Goal: Information Seeking & Learning: Find specific fact

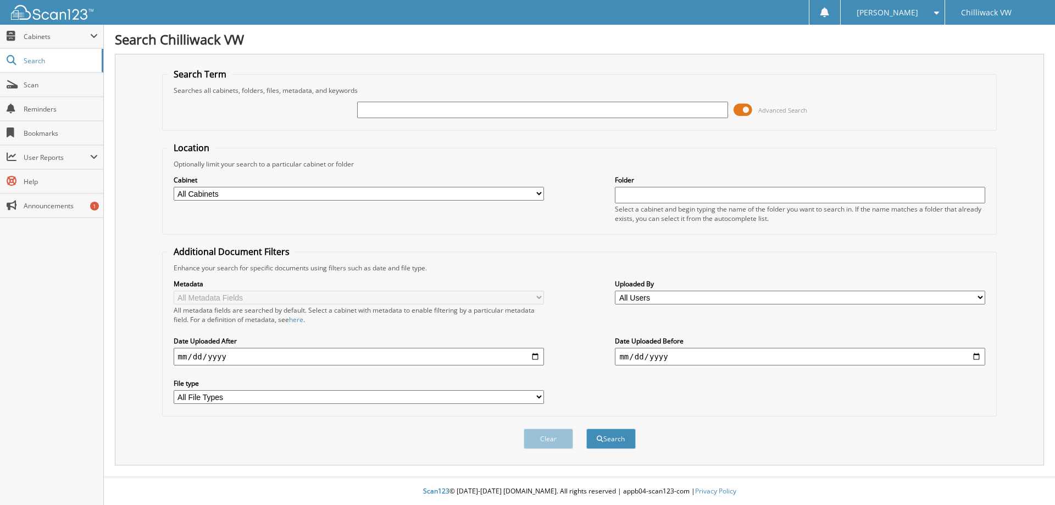
click at [394, 111] on input "text" at bounding box center [542, 110] width 370 height 16
type input "[PERSON_NAME]"
click at [586, 429] on button "Search" at bounding box center [610, 439] width 49 height 20
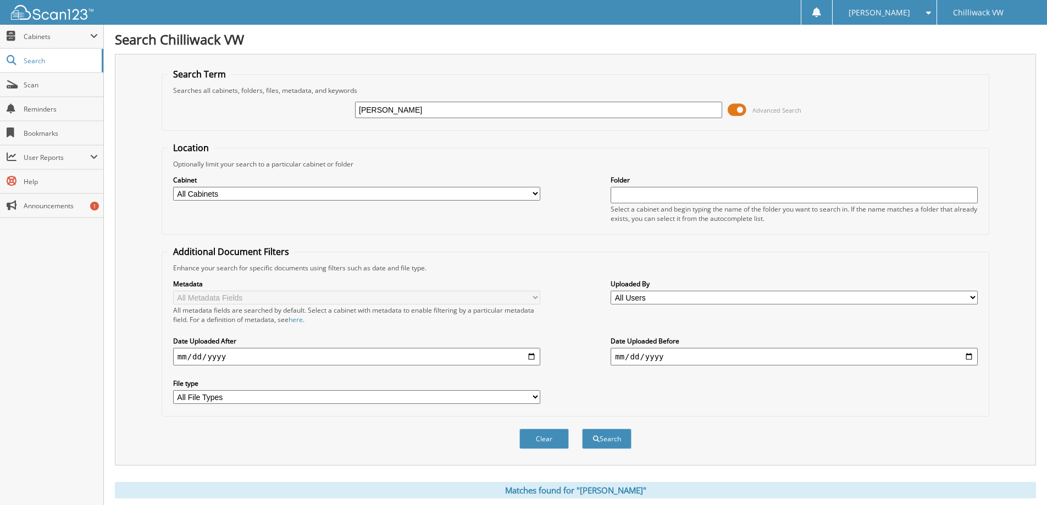
click at [357, 107] on input "[PERSON_NAME]" at bounding box center [538, 110] width 367 height 16
type input "[PERSON_NAME]"
click at [582, 429] on button "Search" at bounding box center [606, 439] width 49 height 20
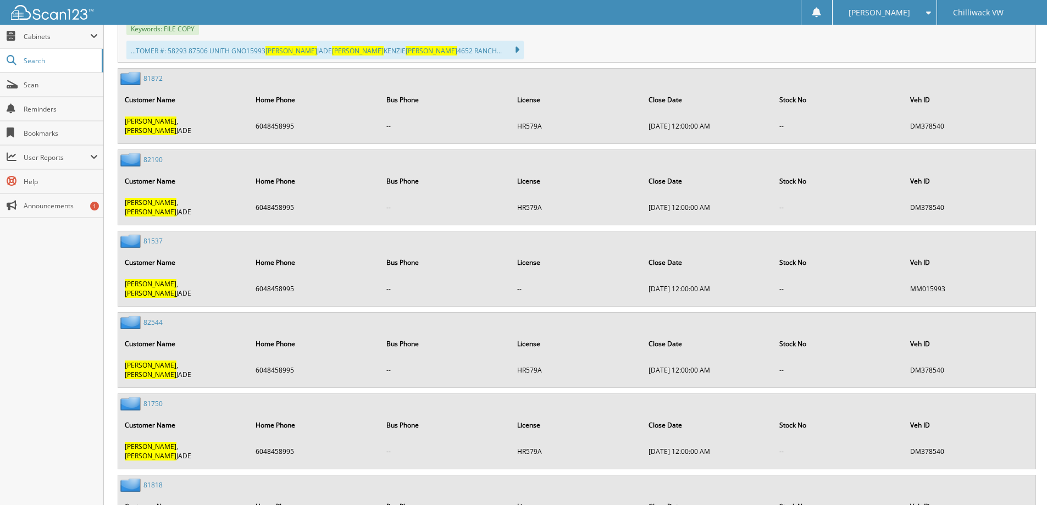
scroll to position [2949, 0]
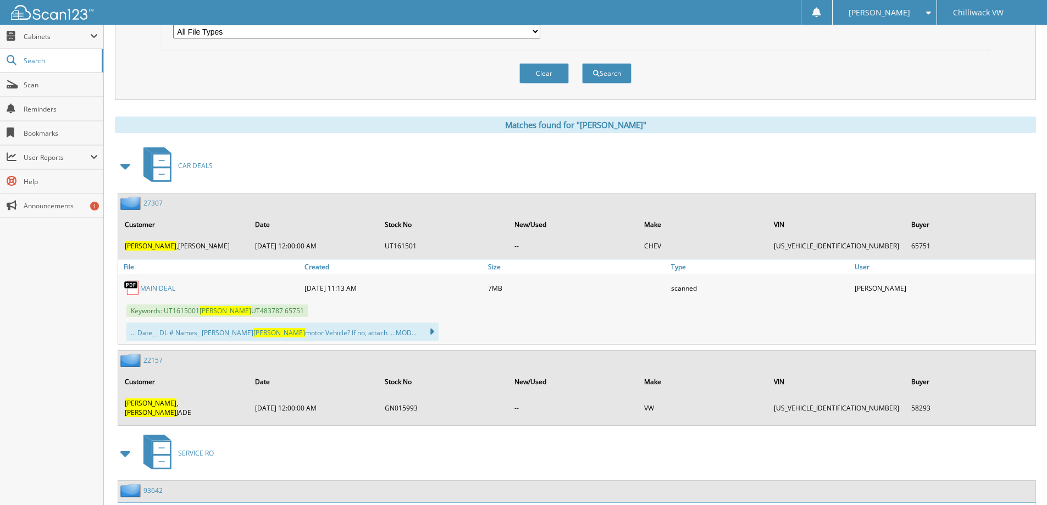
scroll to position [385, 0]
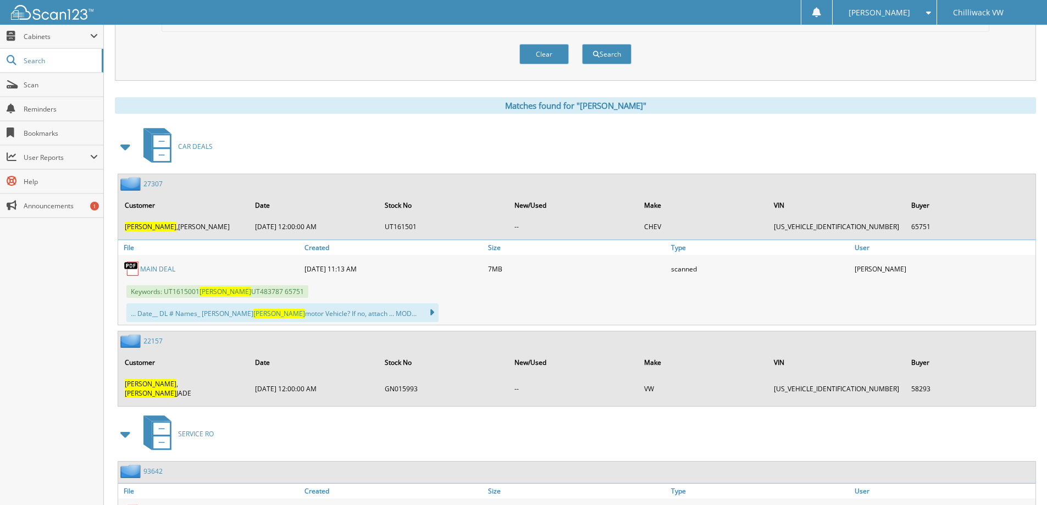
click at [159, 265] on link "MAIN DEAL" at bounding box center [157, 268] width 35 height 9
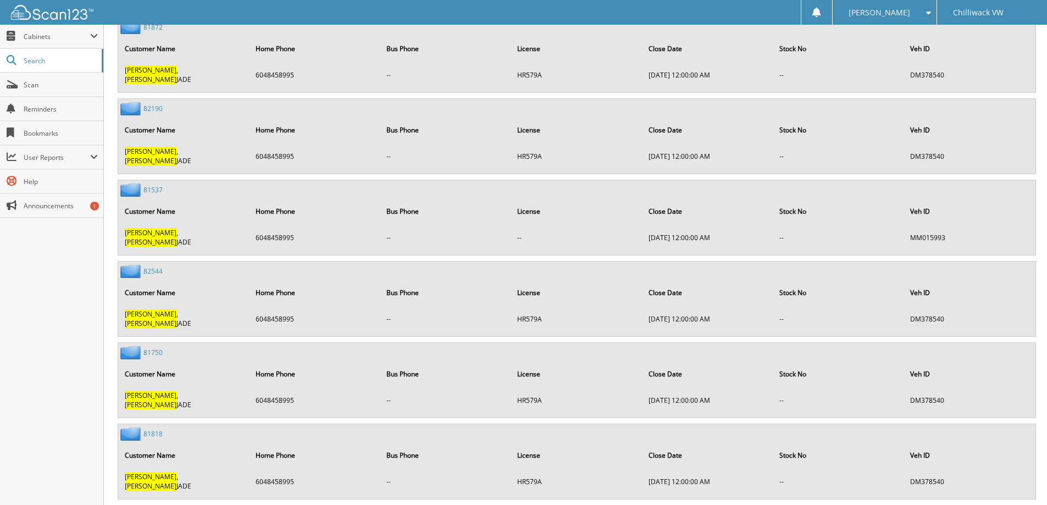
scroll to position [2949, 0]
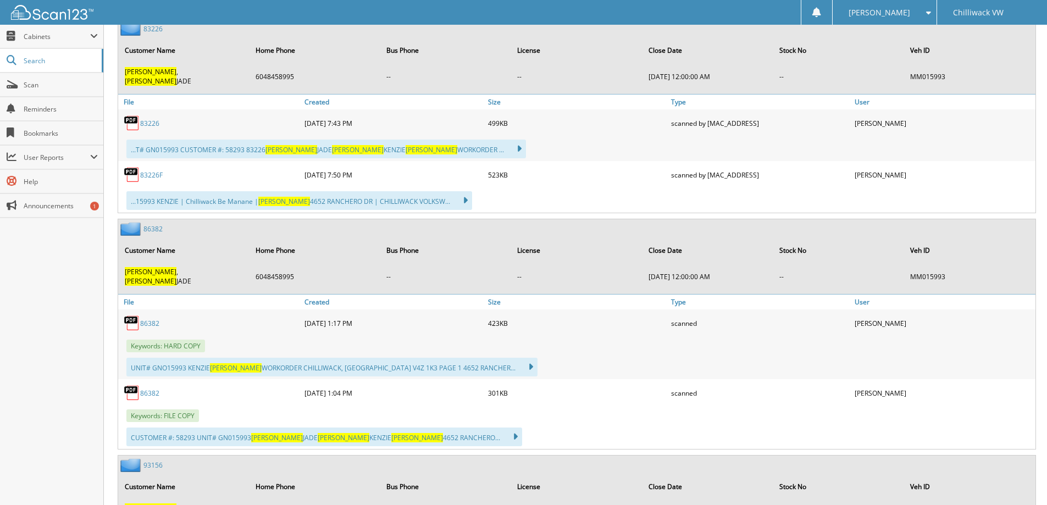
scroll to position [2034, 0]
